Goal: Find specific page/section: Find specific page/section

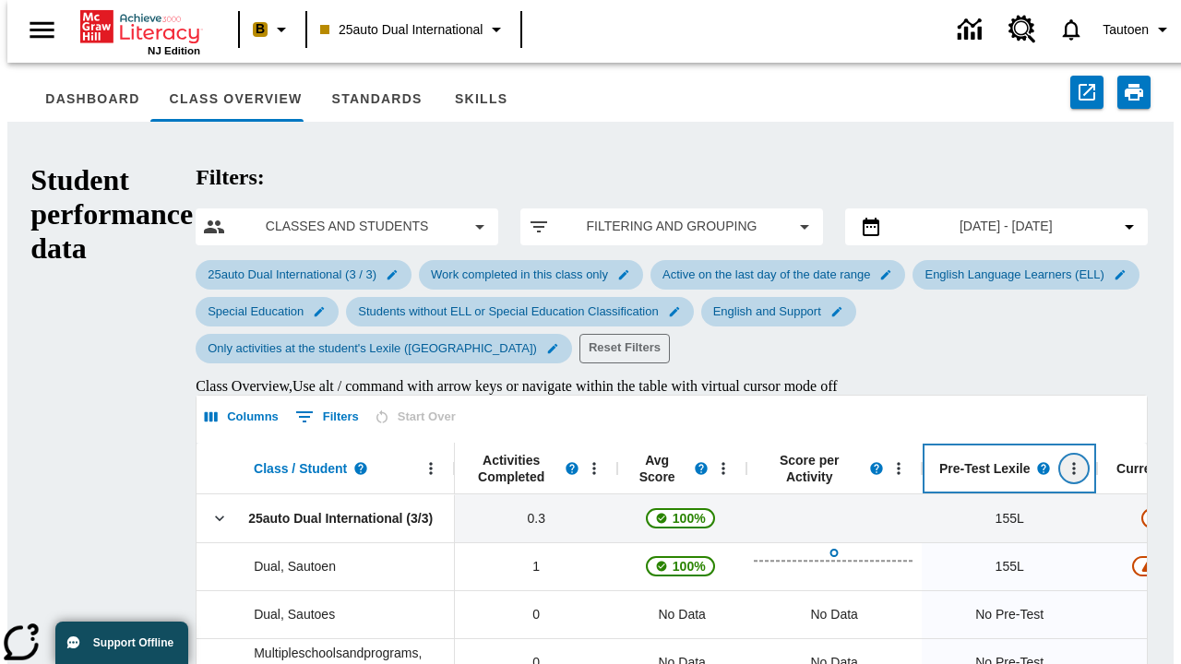
click at [1073, 462] on icon "Open Menu" at bounding box center [1074, 468] width 3 height 12
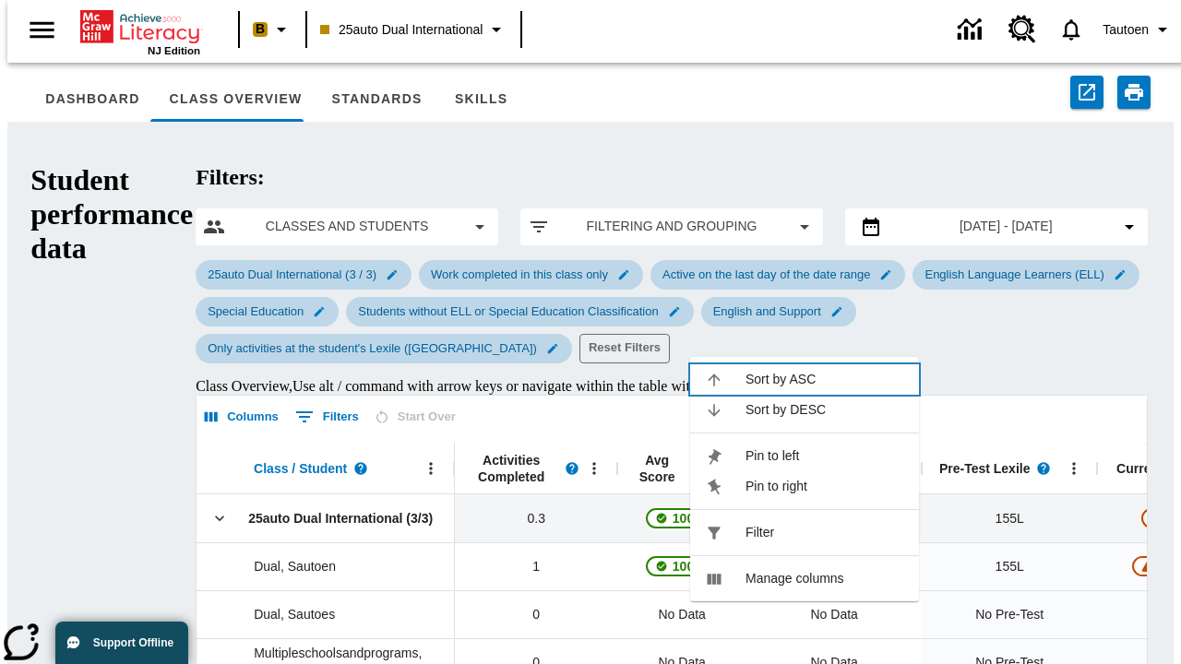
click at [825, 370] on span "Sort by ASC" at bounding box center [825, 379] width 159 height 19
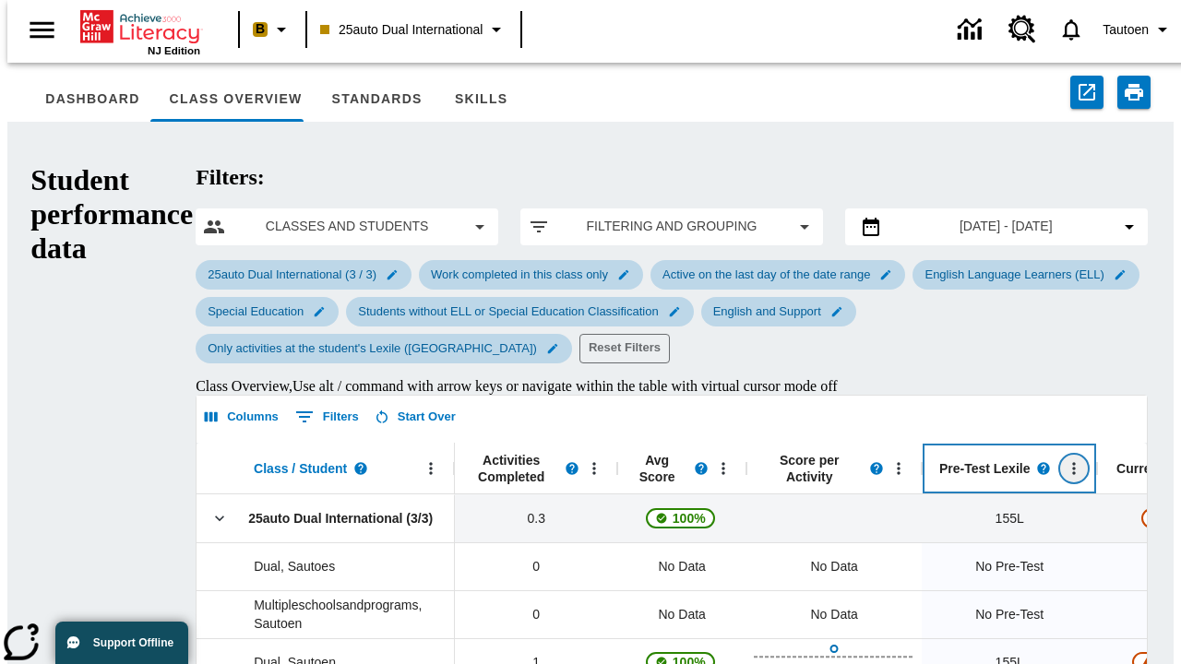
click at [1073, 462] on icon "Pre-Test Lexile, Open Menu," at bounding box center [1074, 468] width 3 height 12
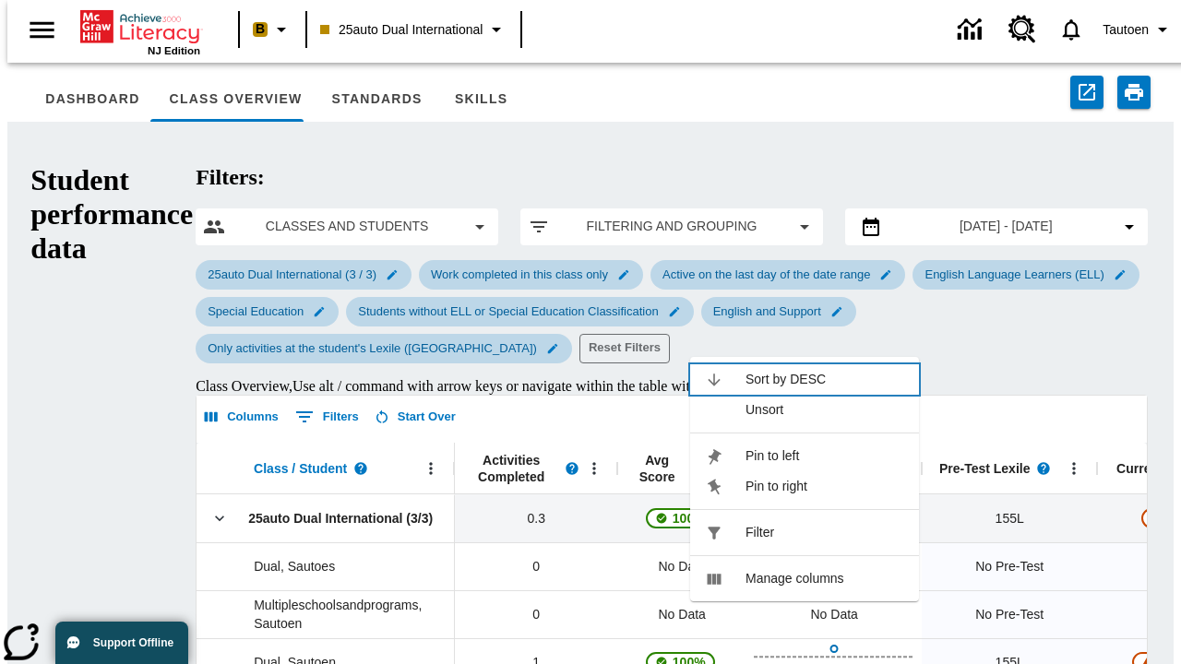
click at [825, 370] on span "Sort by DESC" at bounding box center [825, 379] width 159 height 19
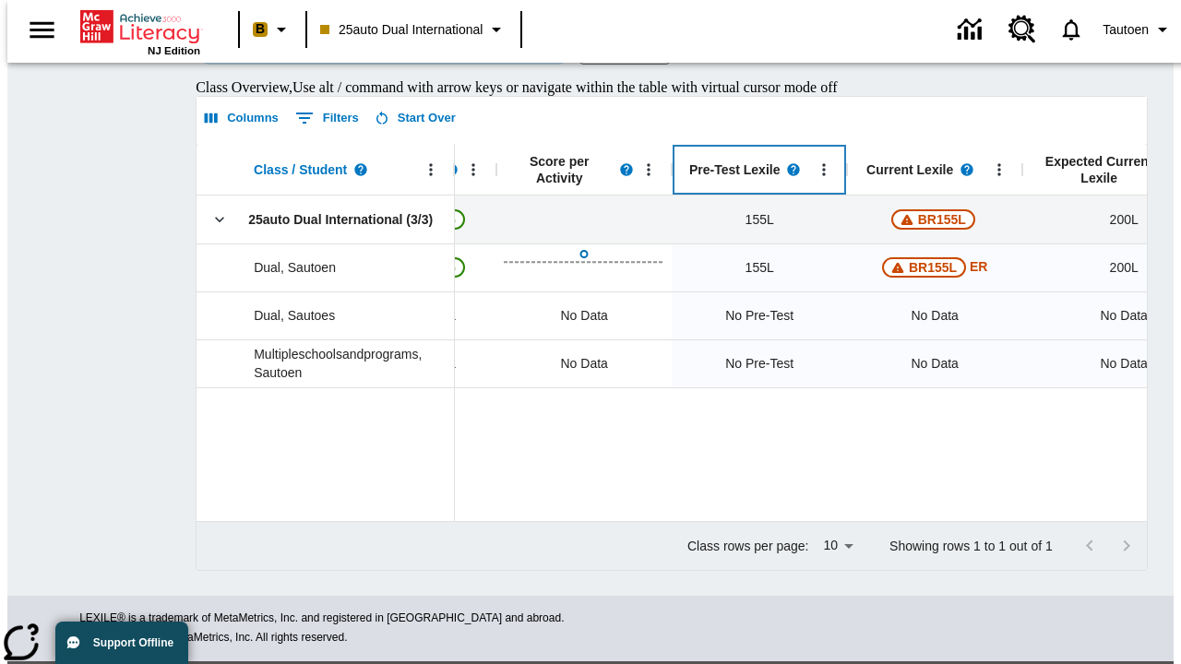
scroll to position [0, 250]
